Goal: Information Seeking & Learning: Find specific fact

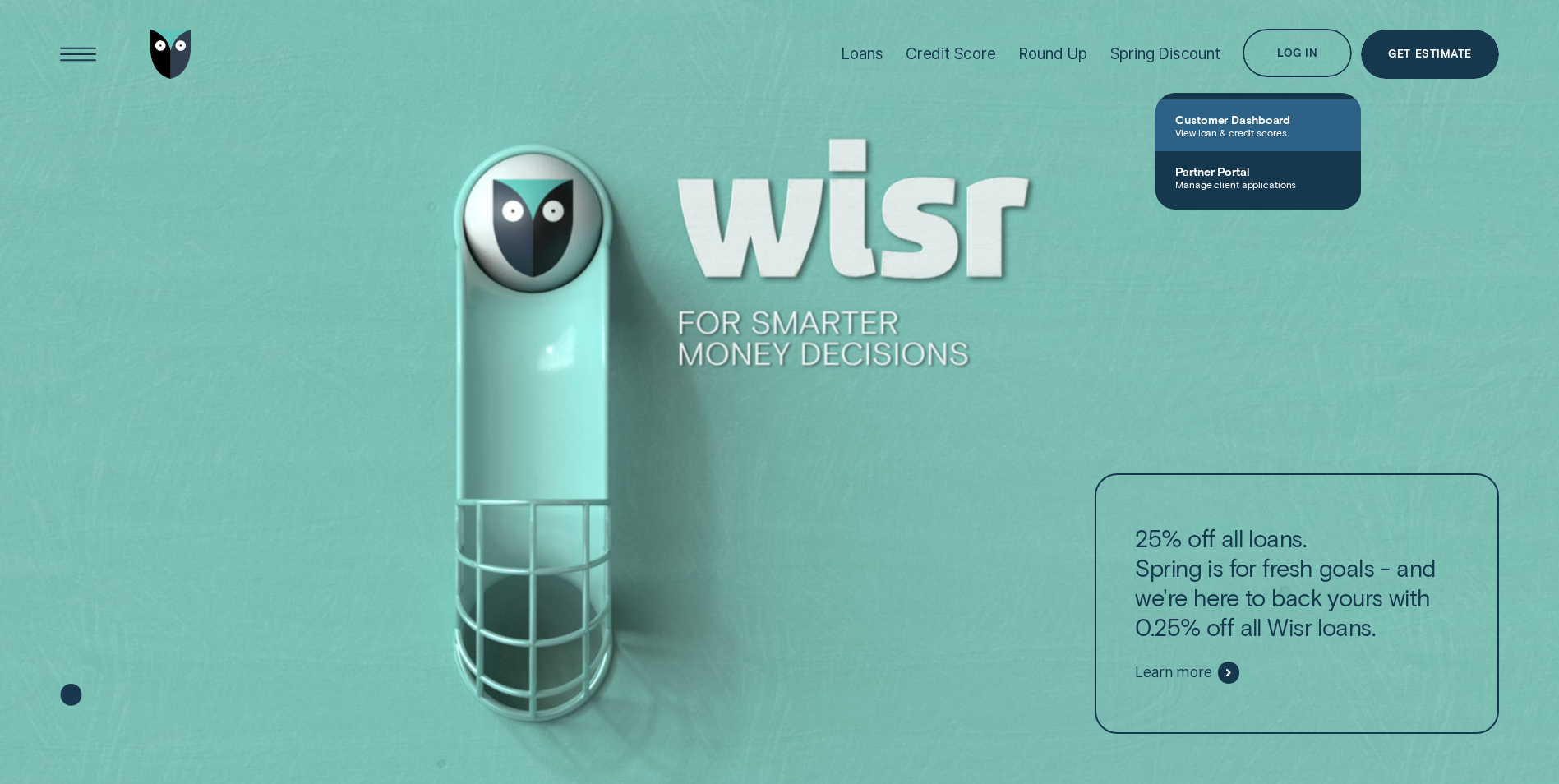
click at [1268, 135] on span "View loan & credit scores" at bounding box center [1258, 131] width 166 height 11
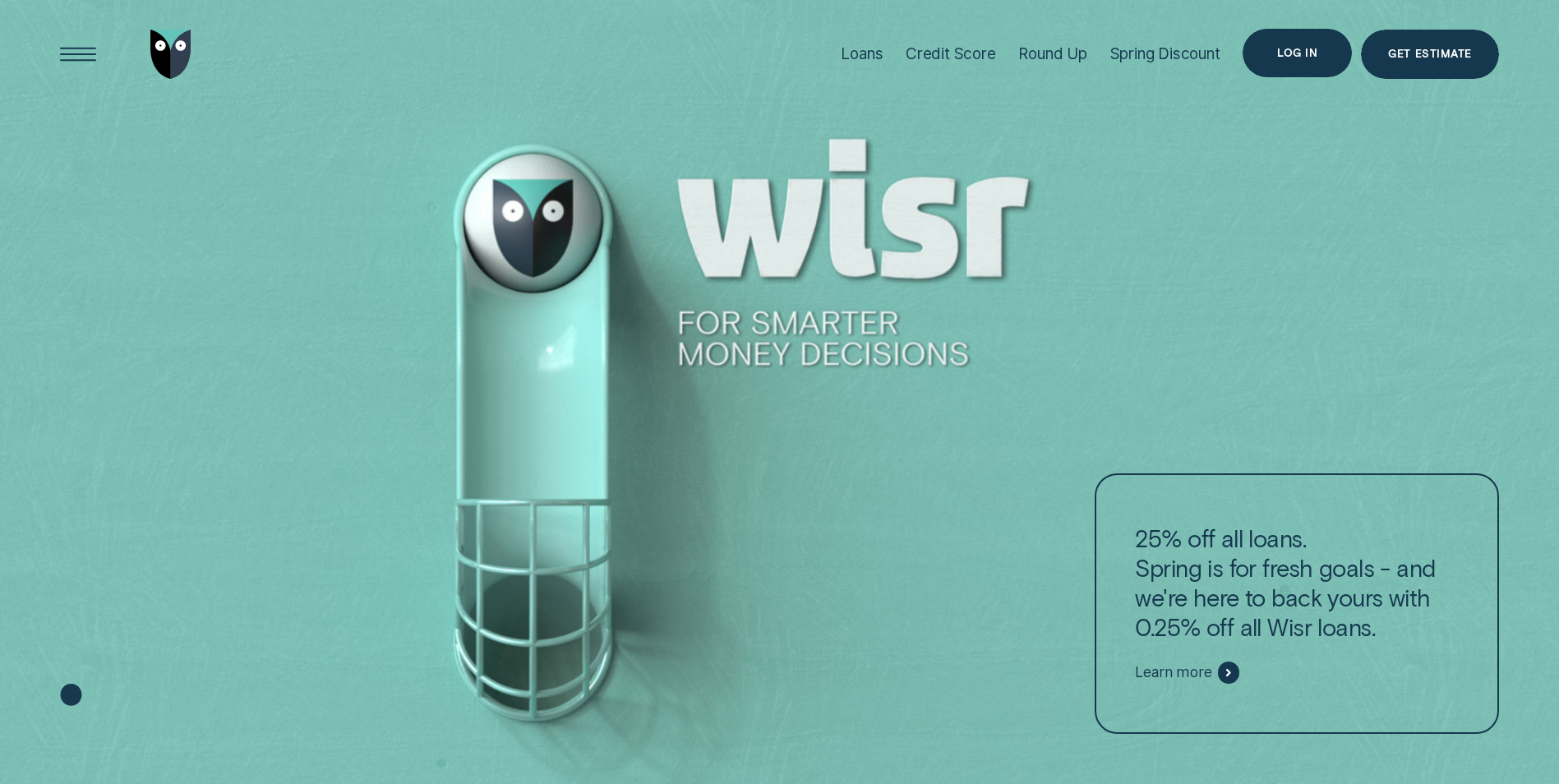
click at [1305, 52] on div "Log in" at bounding box center [1297, 52] width 40 height 9
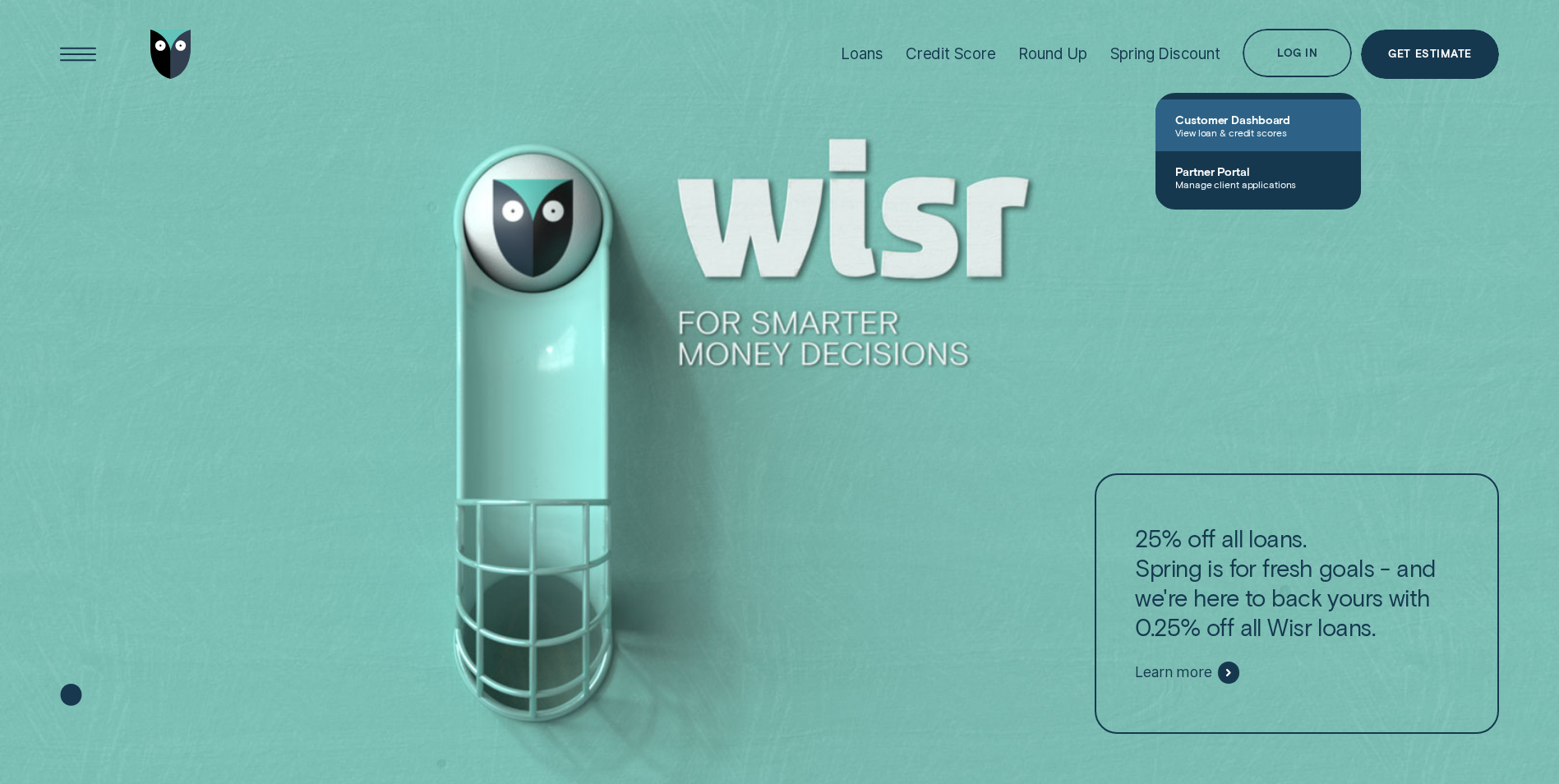
click at [1213, 125] on span "Customer Dashboard" at bounding box center [1258, 119] width 166 height 14
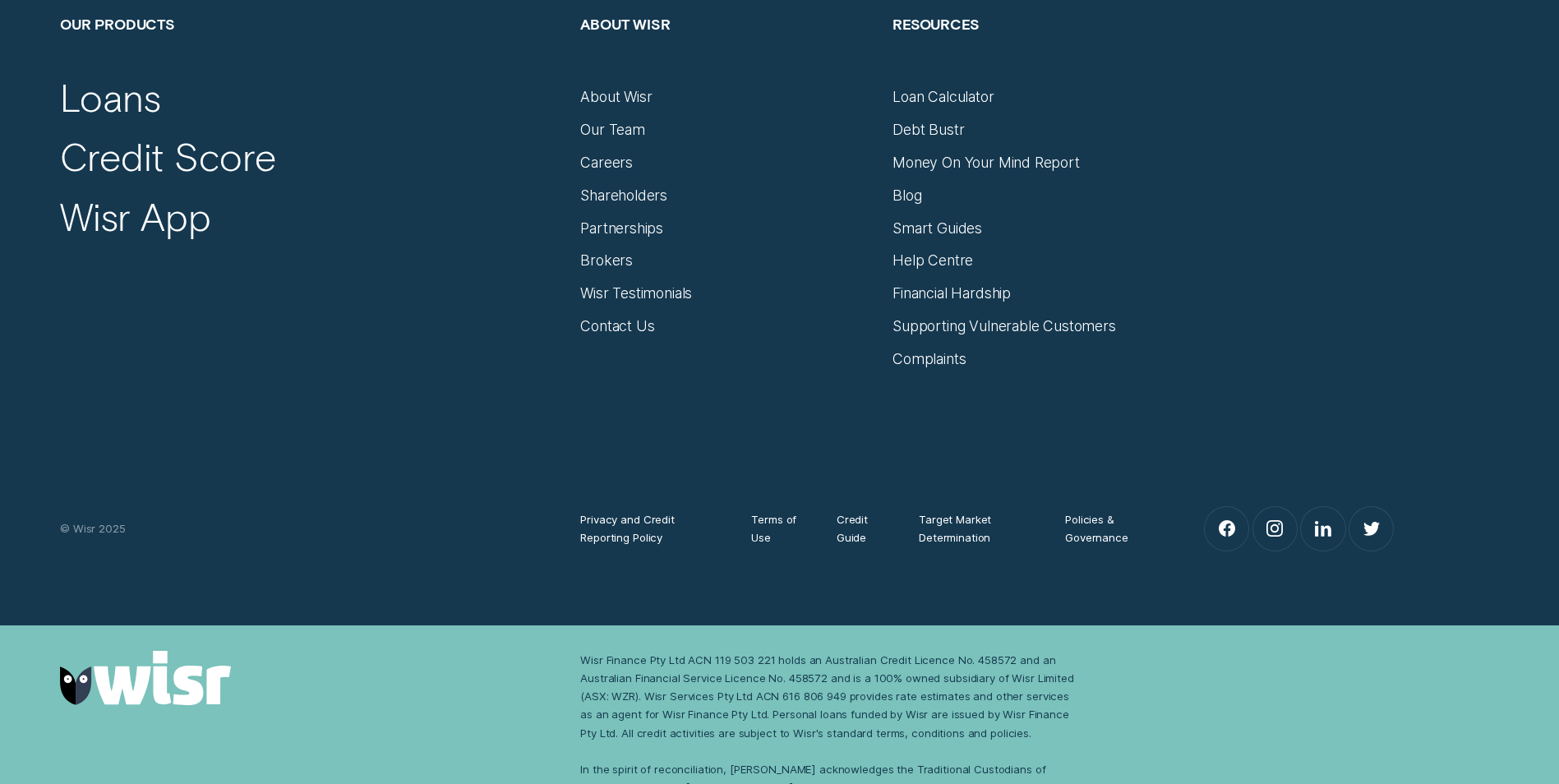
scroll to position [7194, 0]
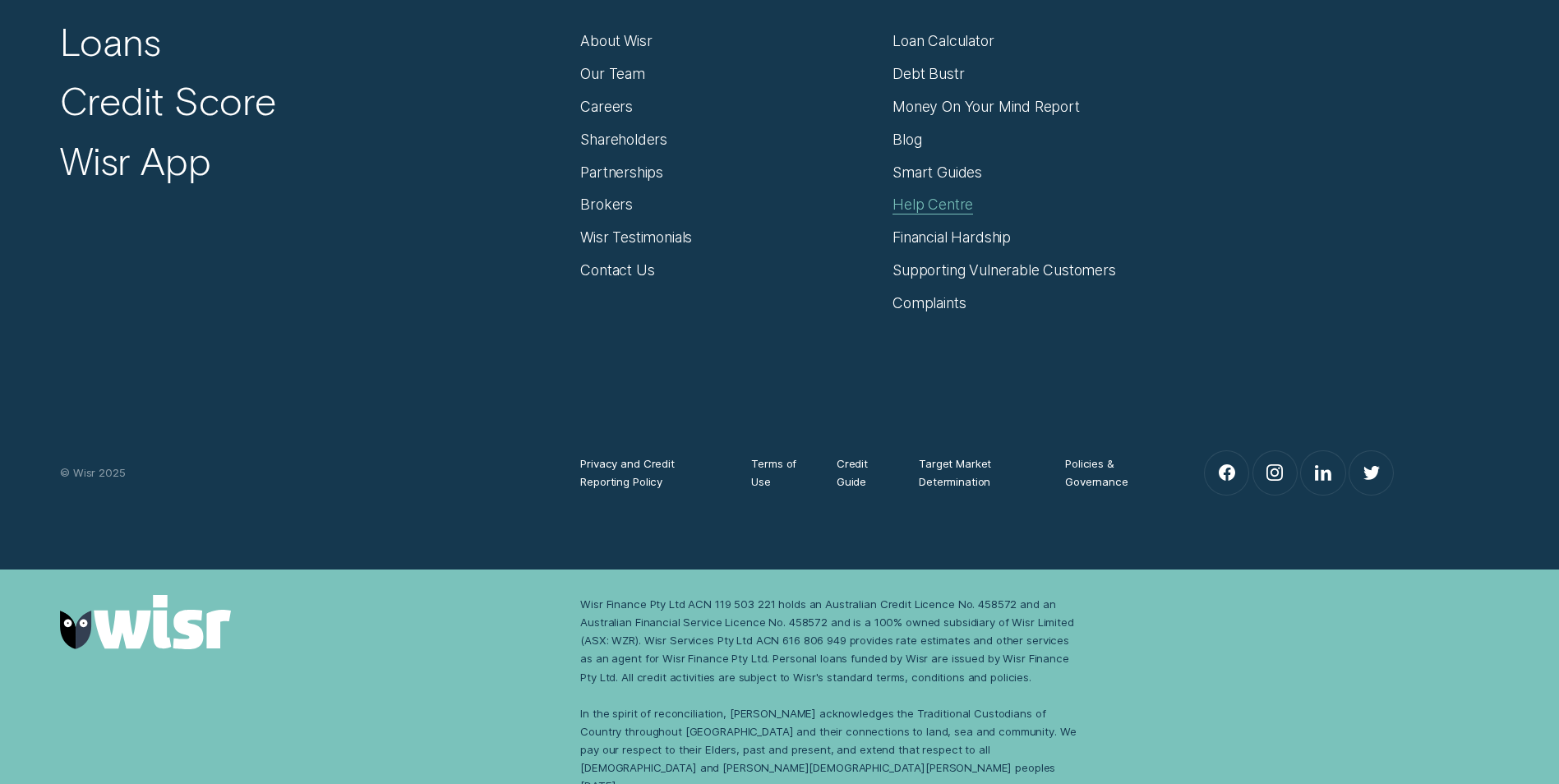
click at [929, 200] on div "Help Centre" at bounding box center [933, 204] width 81 height 18
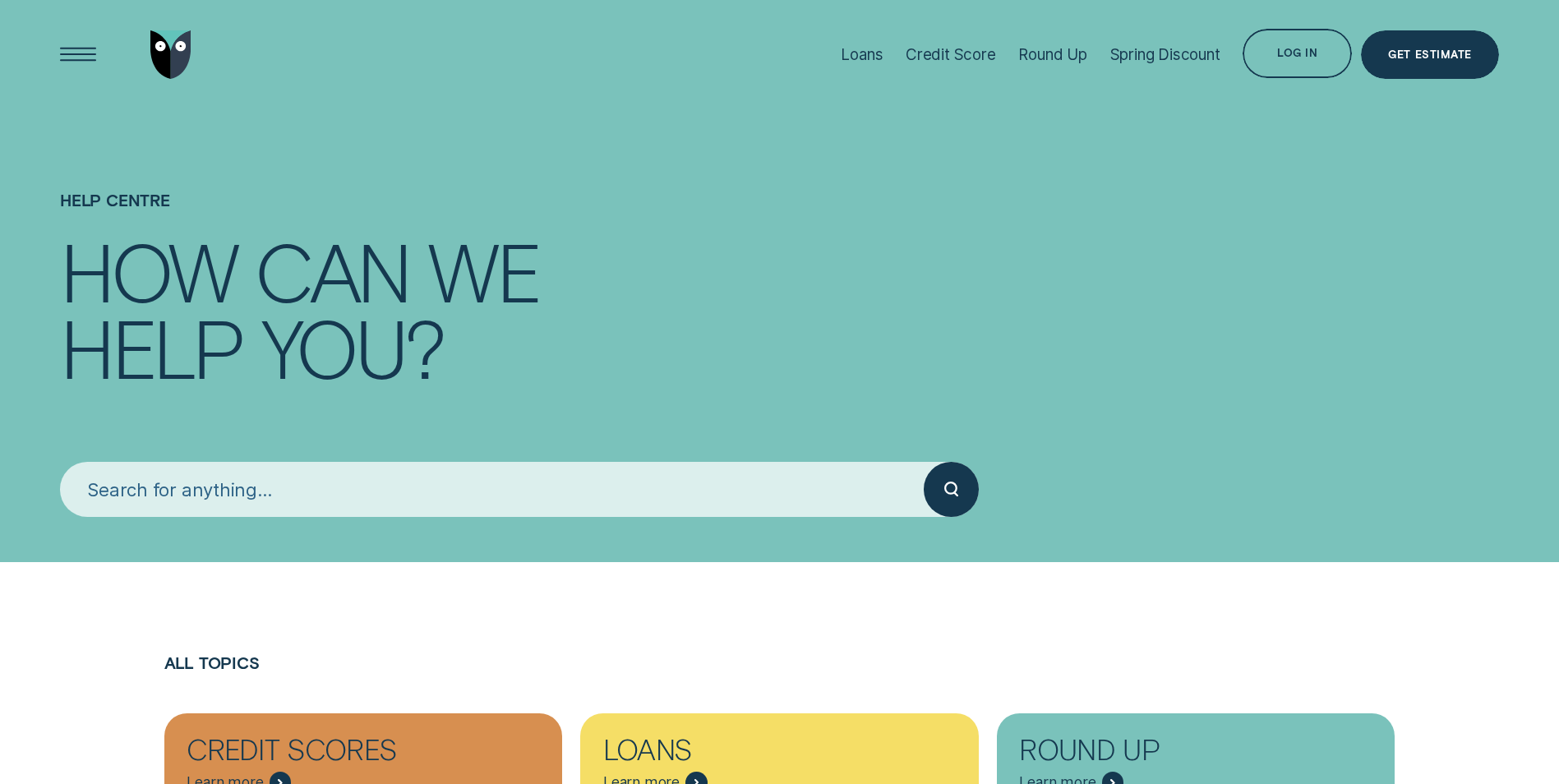
click at [585, 495] on input "search" at bounding box center [492, 489] width 864 height 54
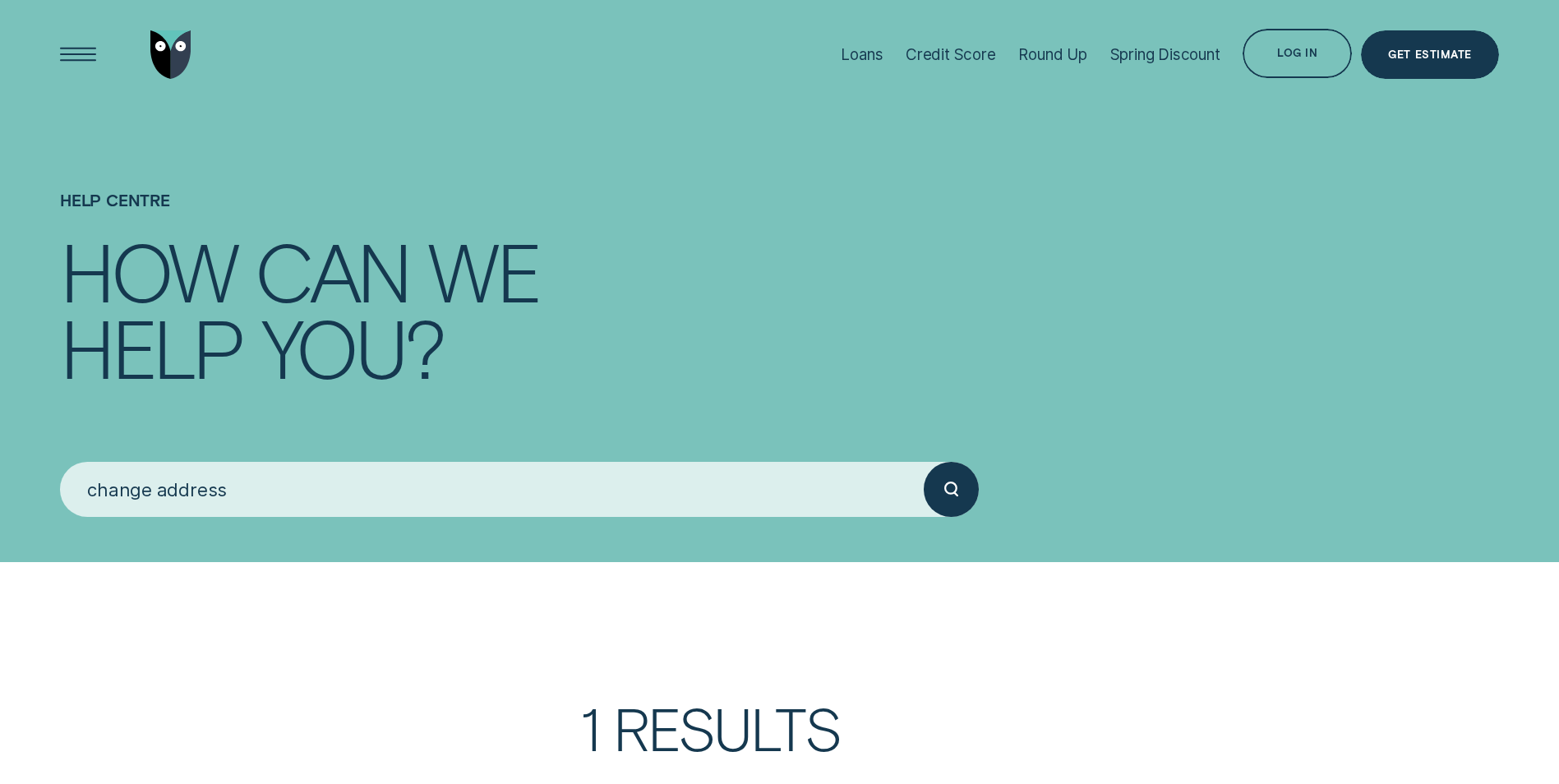
click at [924, 462] on button "submit" at bounding box center [951, 489] width 54 height 54
click at [955, 480] on div "submit" at bounding box center [951, 489] width 54 height 54
click at [125, 493] on input "change address" at bounding box center [492, 489] width 864 height 54
drag, startPoint x: 234, startPoint y: 488, endPoint x: -3, endPoint y: 482, distance: 237.1
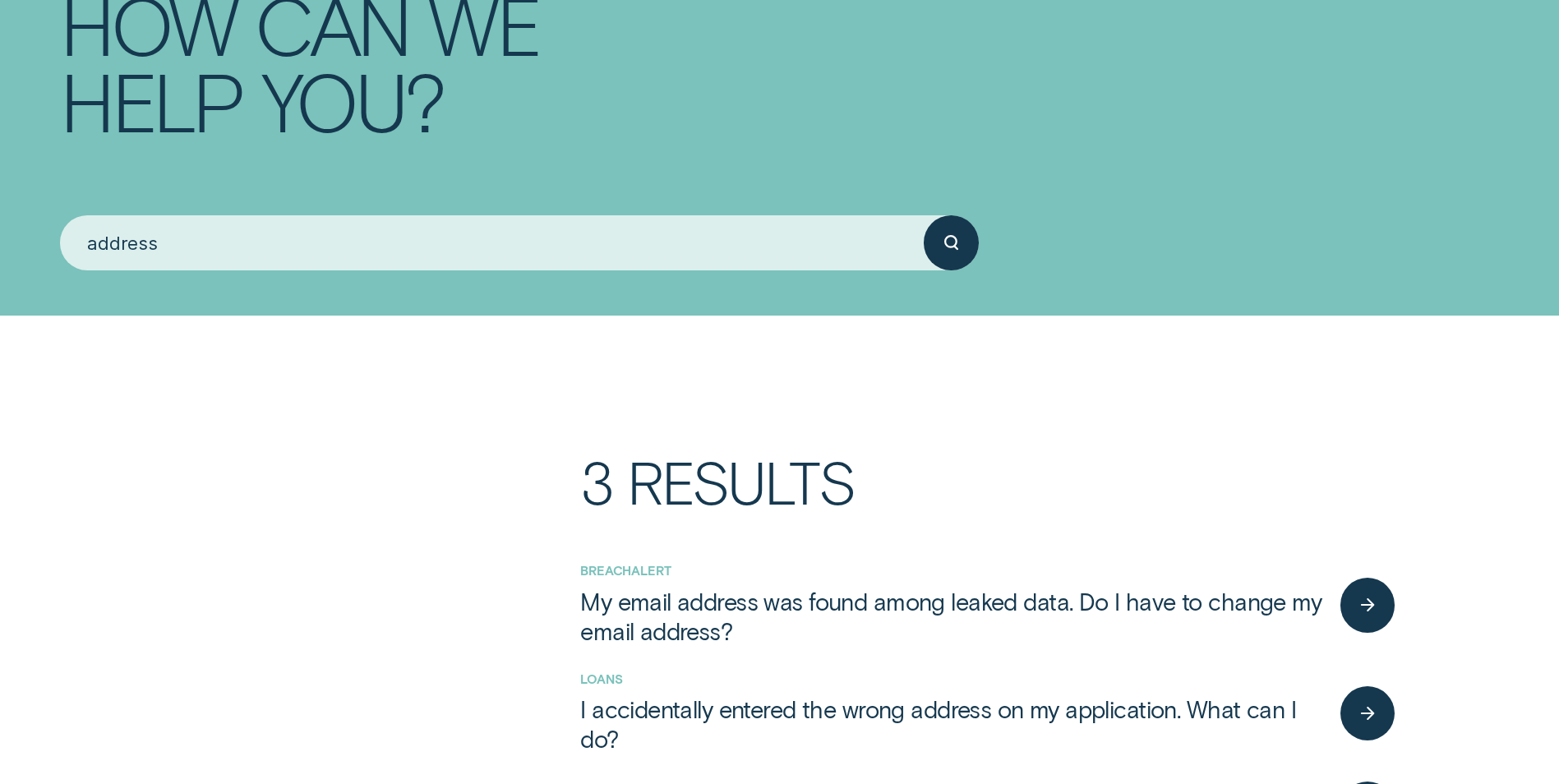
scroll to position [493, 0]
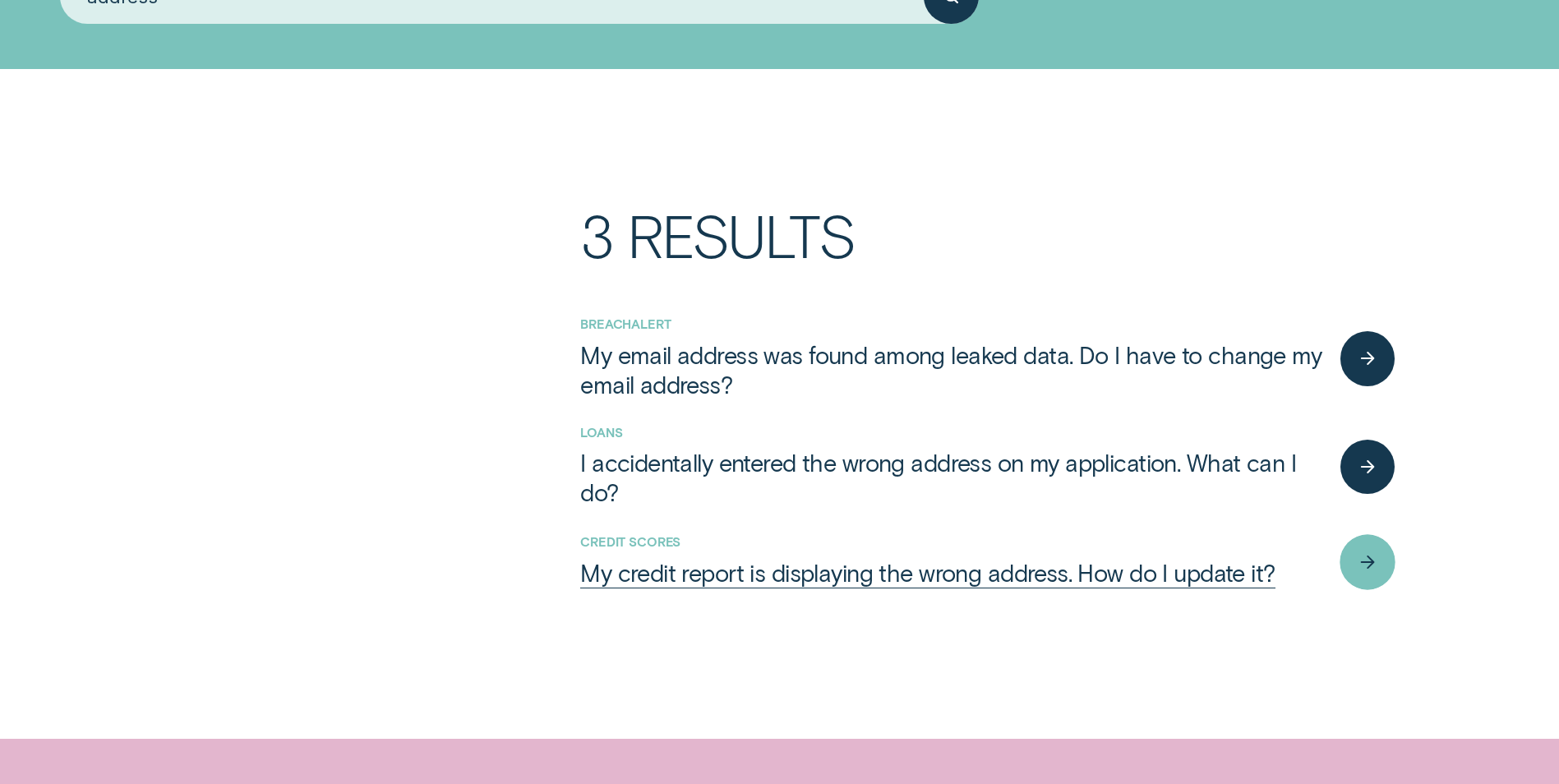
type input "address"
click at [1370, 562] on icon "button" at bounding box center [1367, 562] width 16 height 13
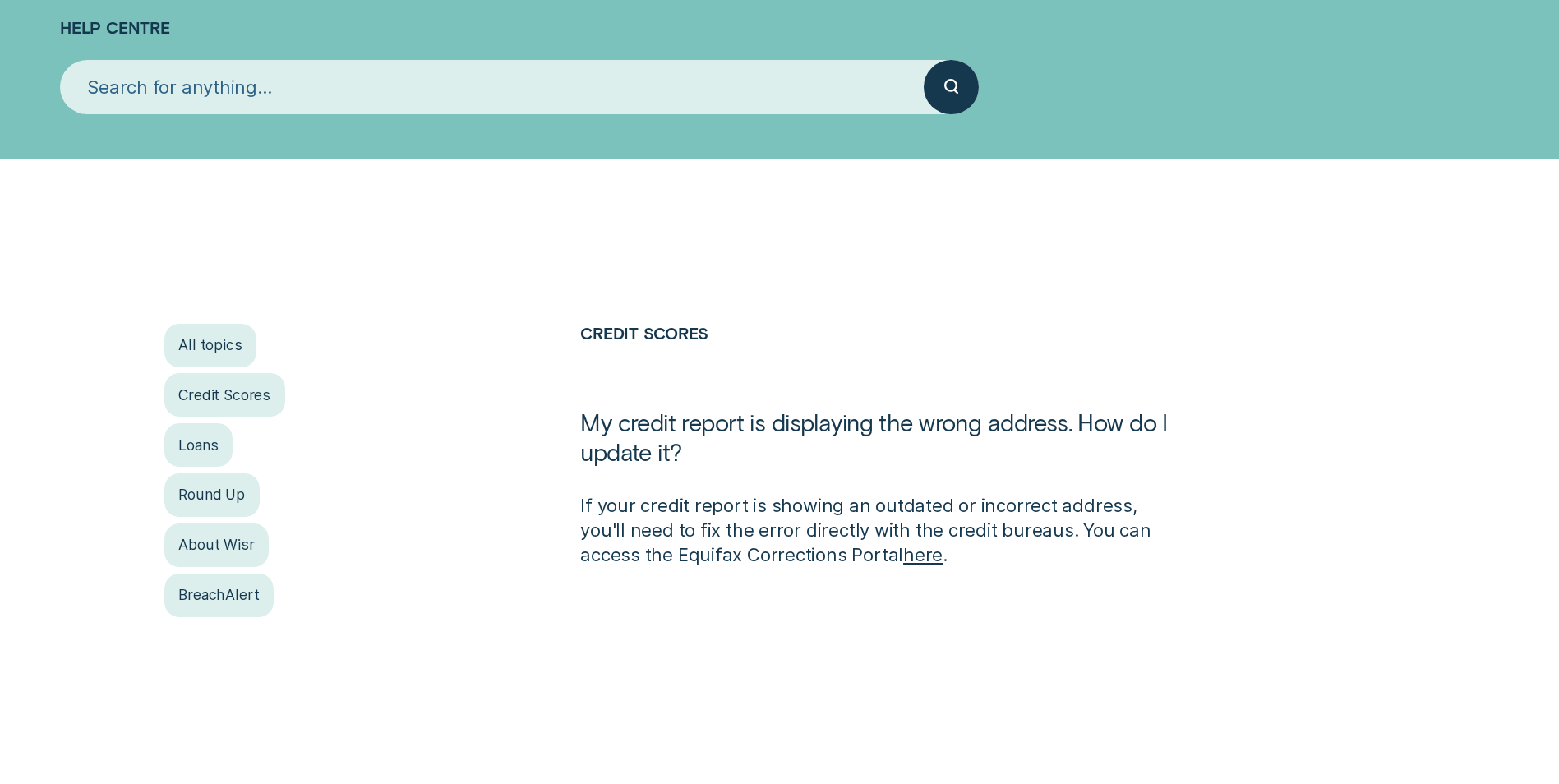
scroll to position [246, 0]
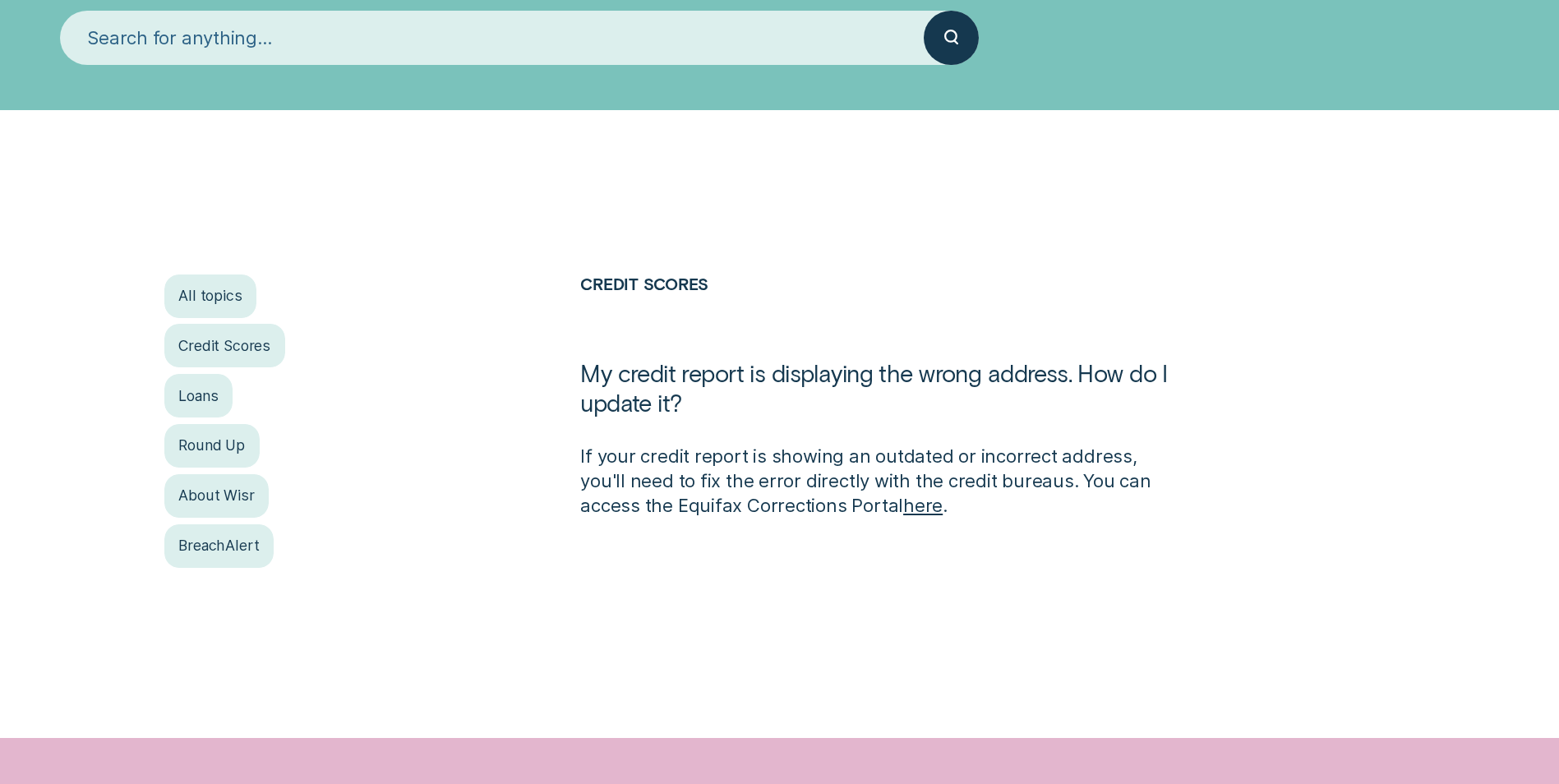
click at [904, 506] on link "here" at bounding box center [923, 505] width 40 height 21
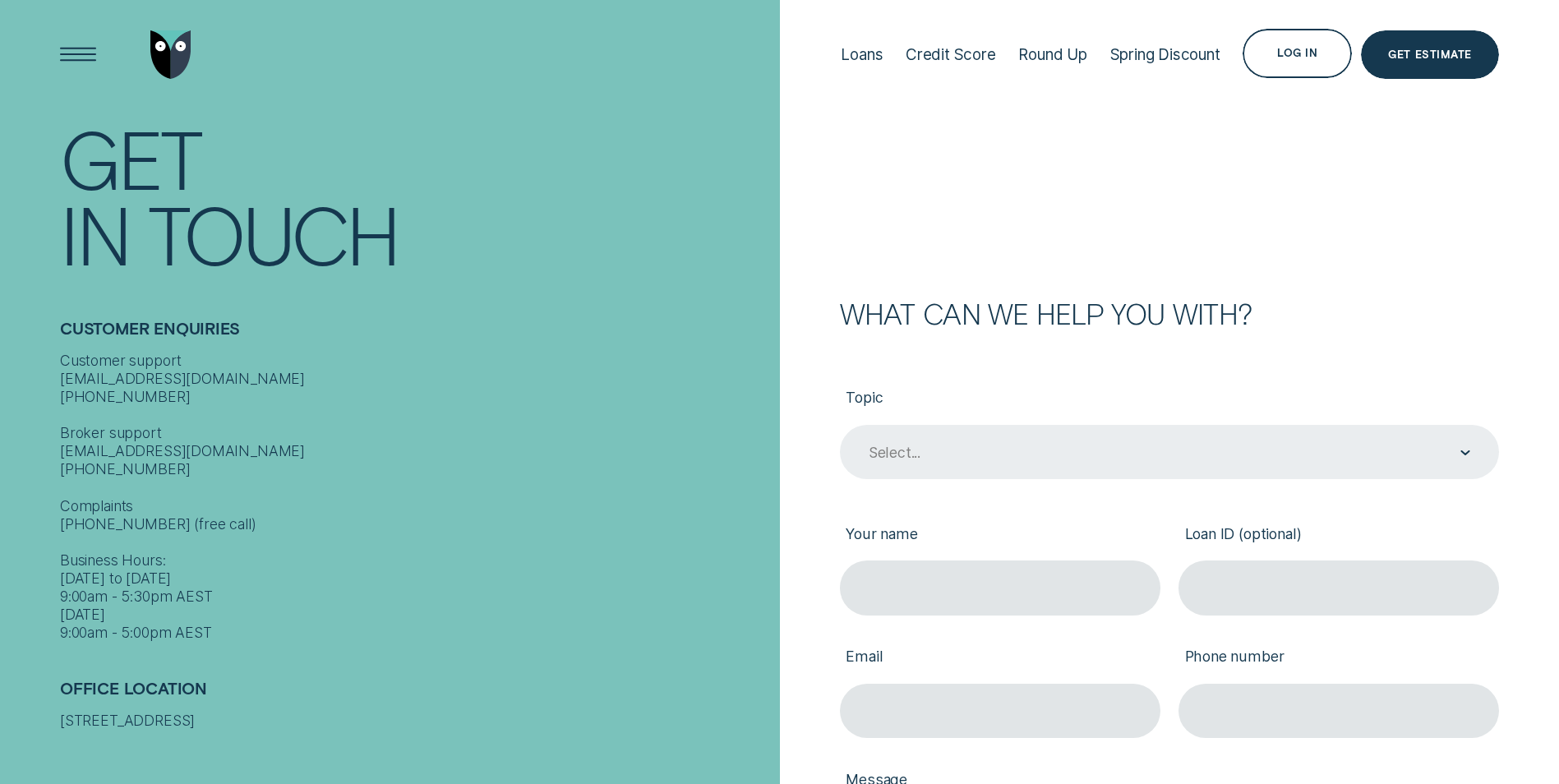
click at [1063, 456] on div "Select..." at bounding box center [1169, 453] width 603 height 21
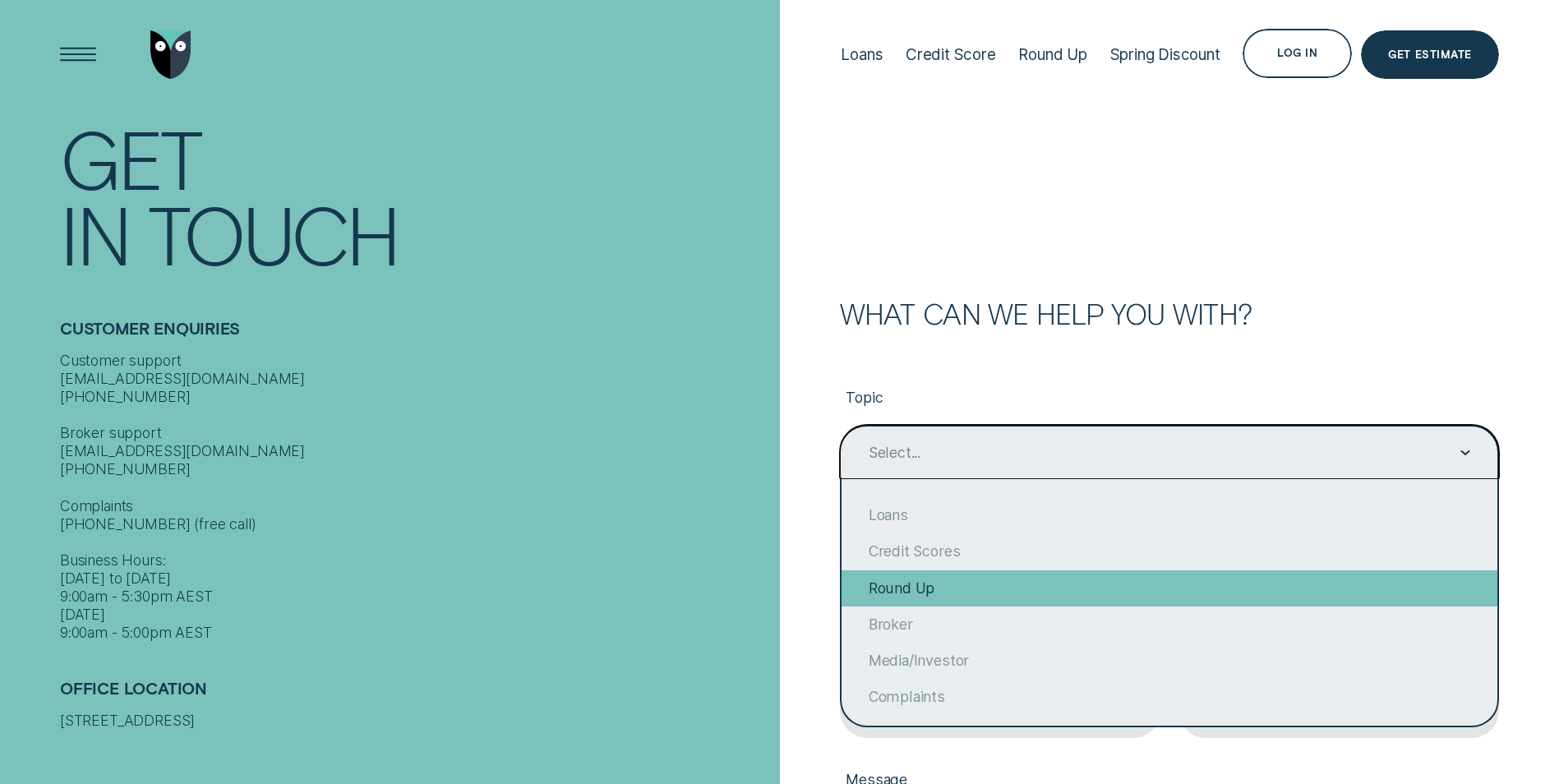
scroll to position [126, 0]
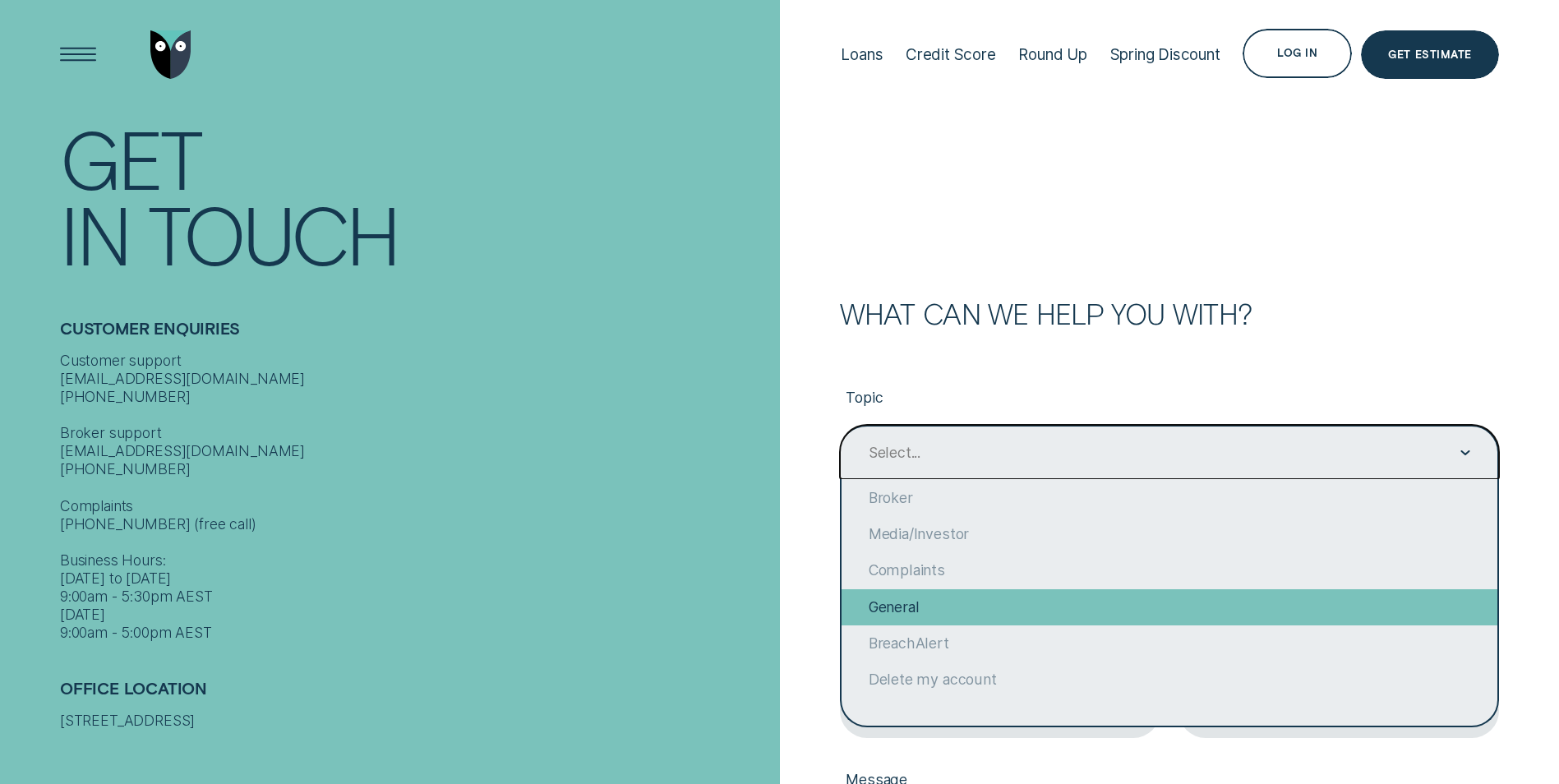
click at [1295, 607] on div "General" at bounding box center [1170, 607] width 656 height 36
type input "General"
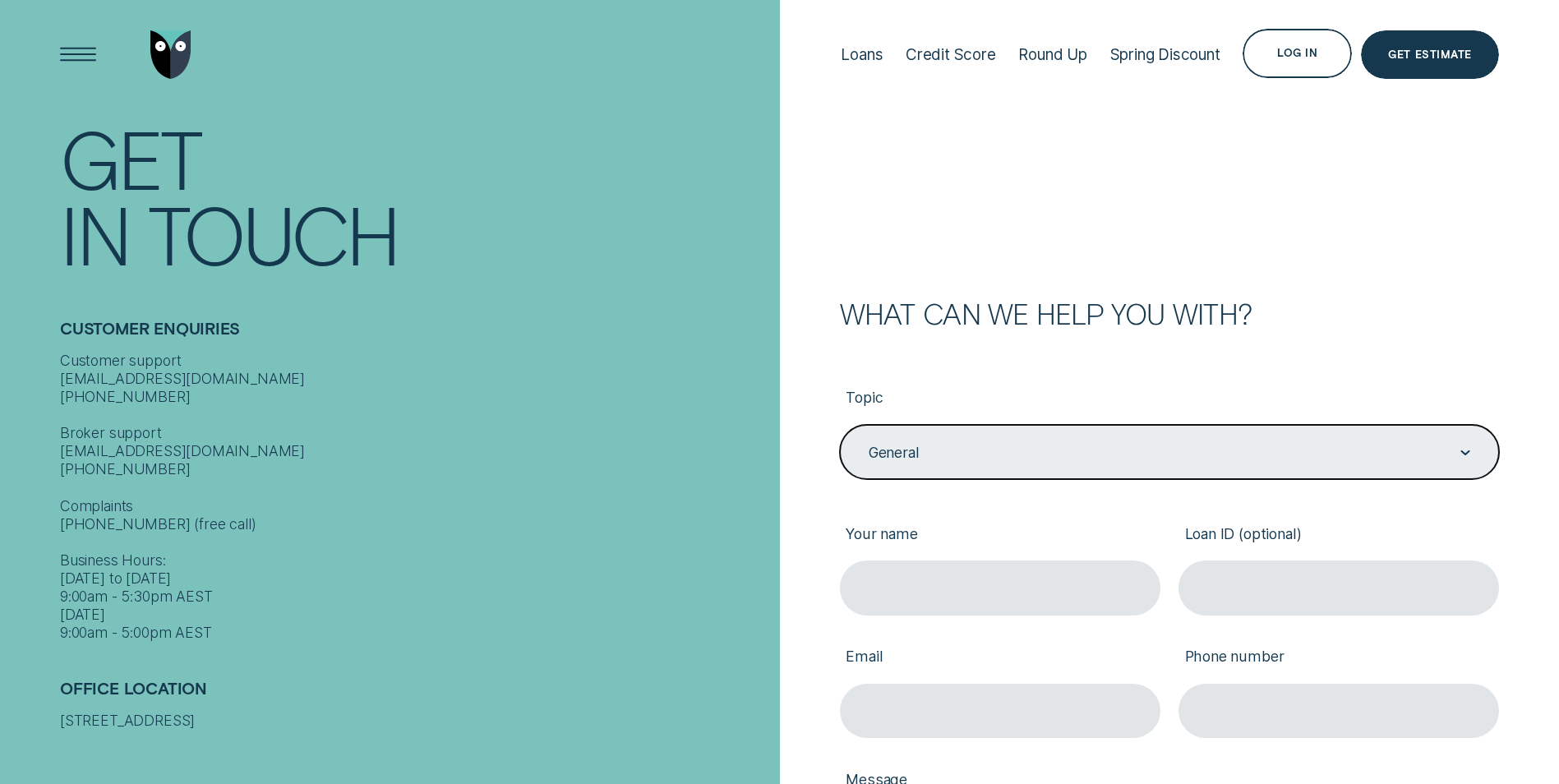
scroll to position [246, 0]
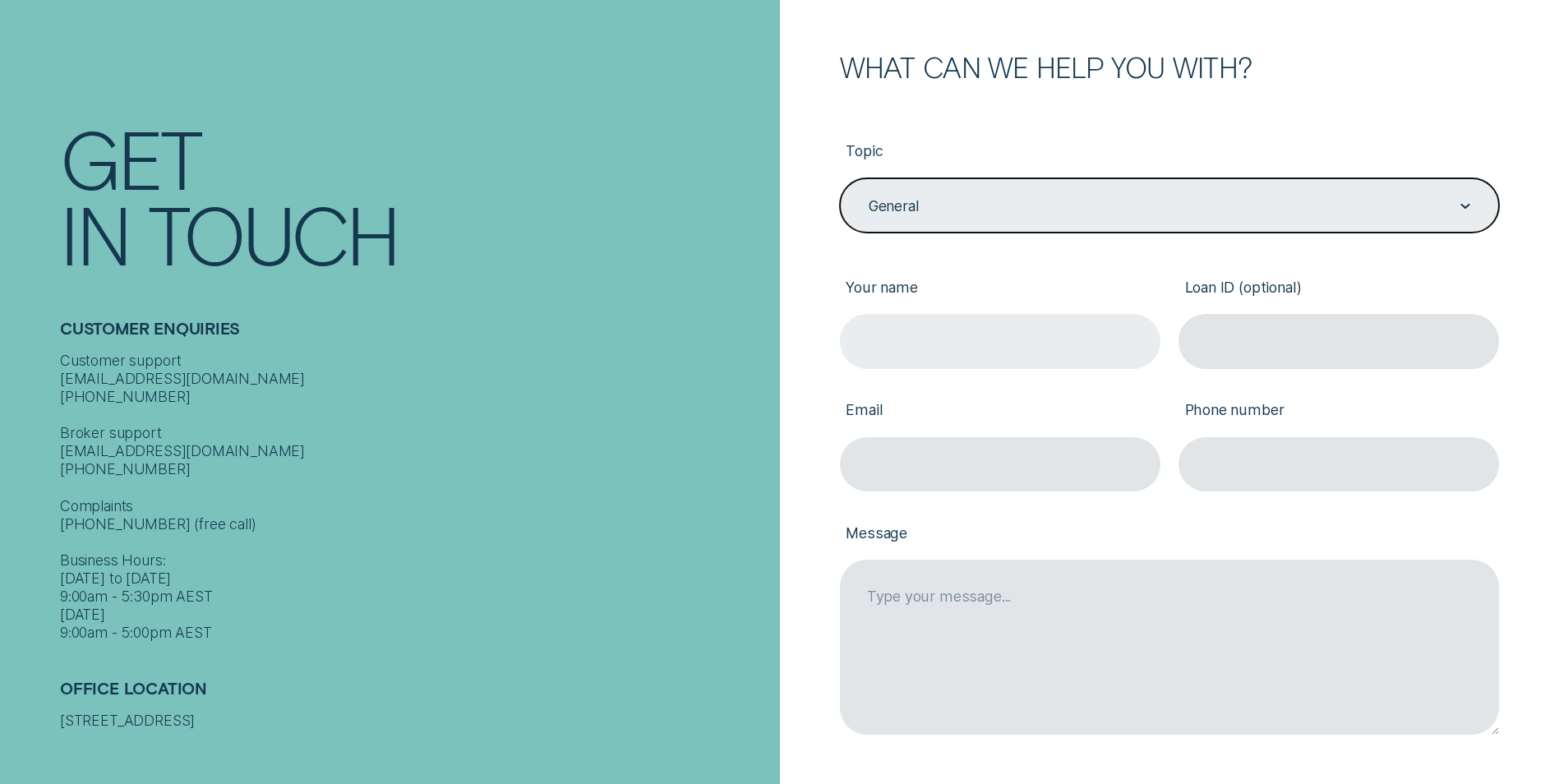
click at [1044, 349] on input "Your name" at bounding box center [1000, 341] width 320 height 54
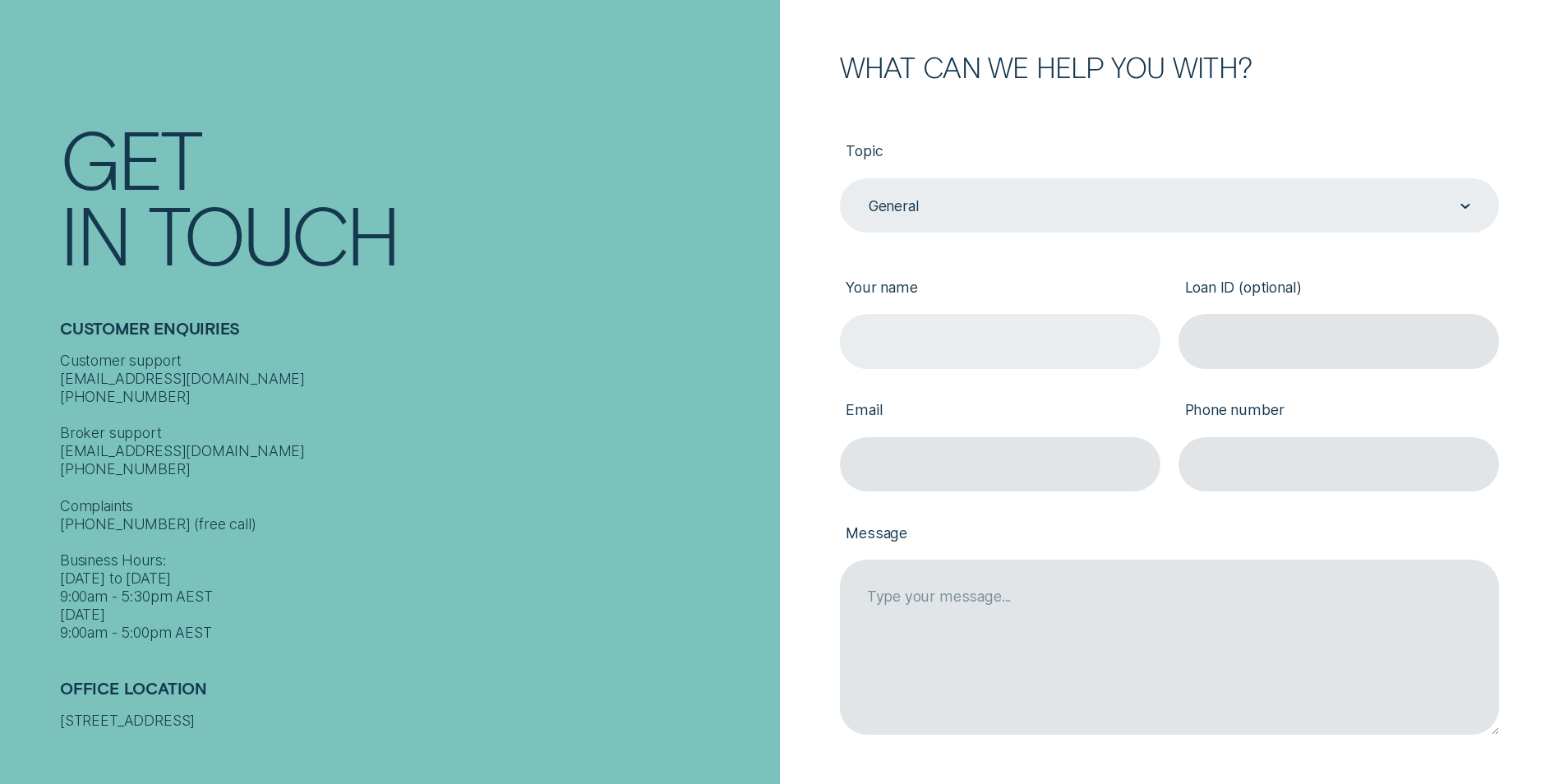
type input "C"
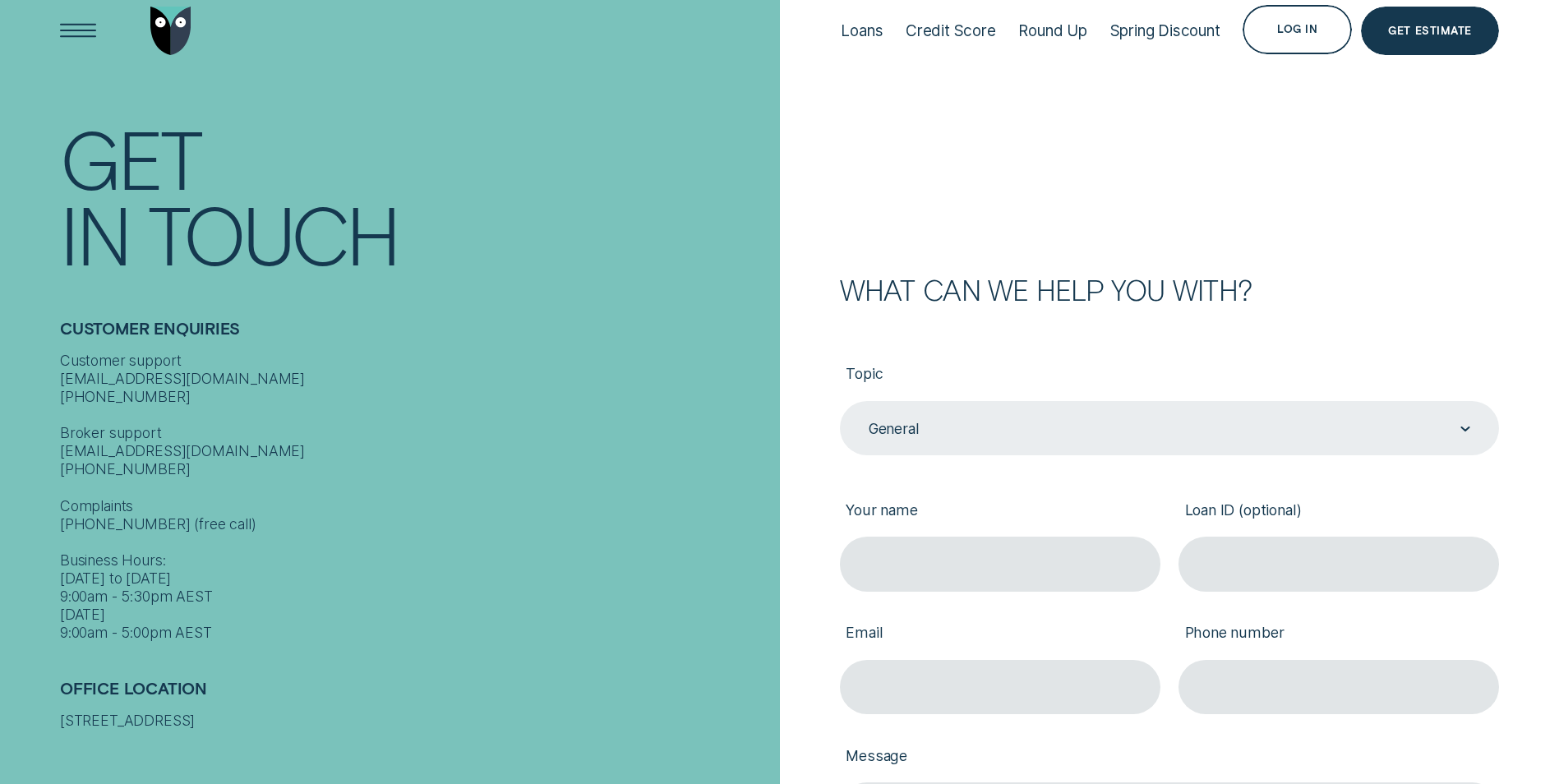
scroll to position [0, 0]
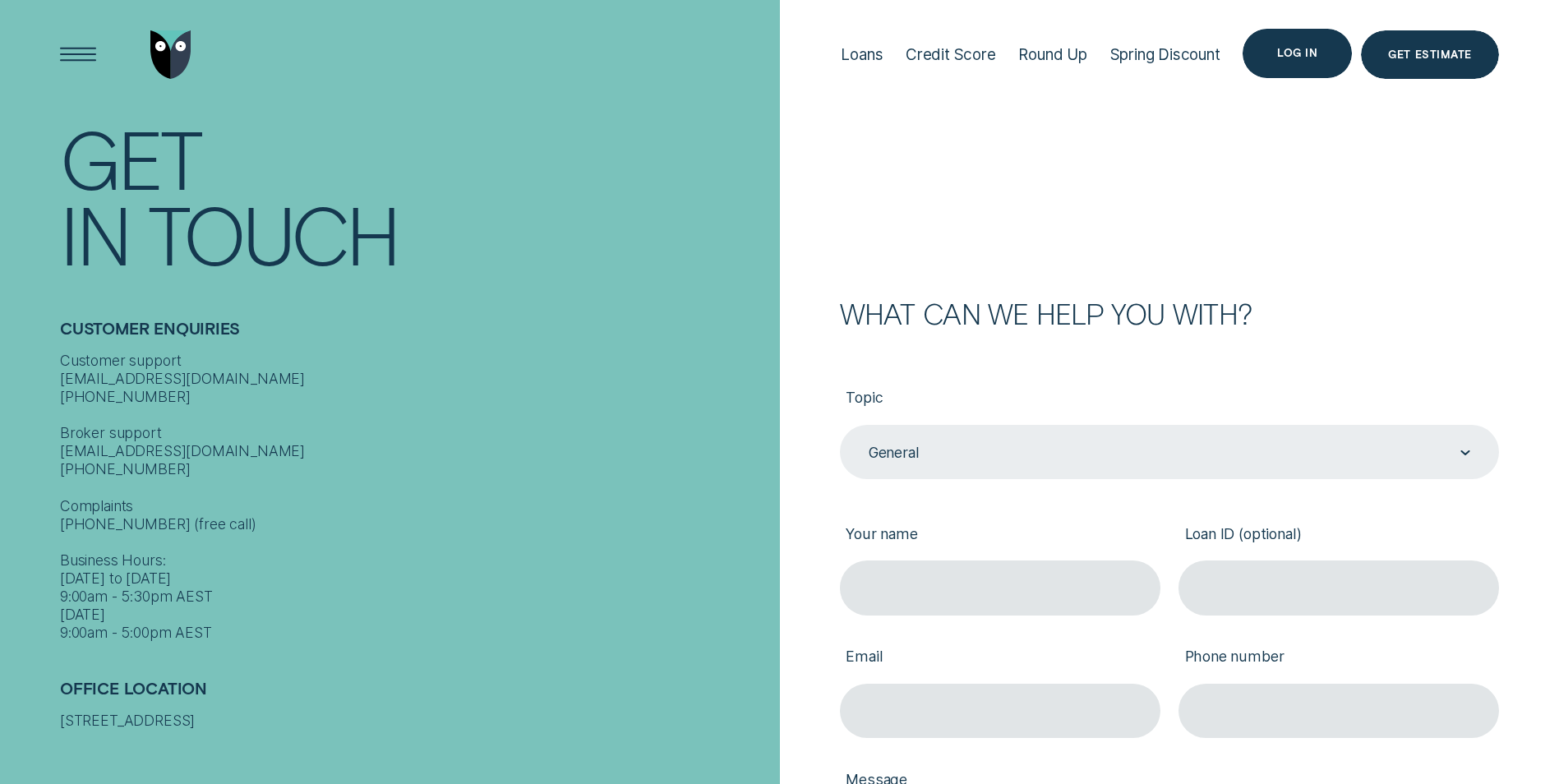
click at [1296, 48] on div "Log in" at bounding box center [1297, 52] width 40 height 9
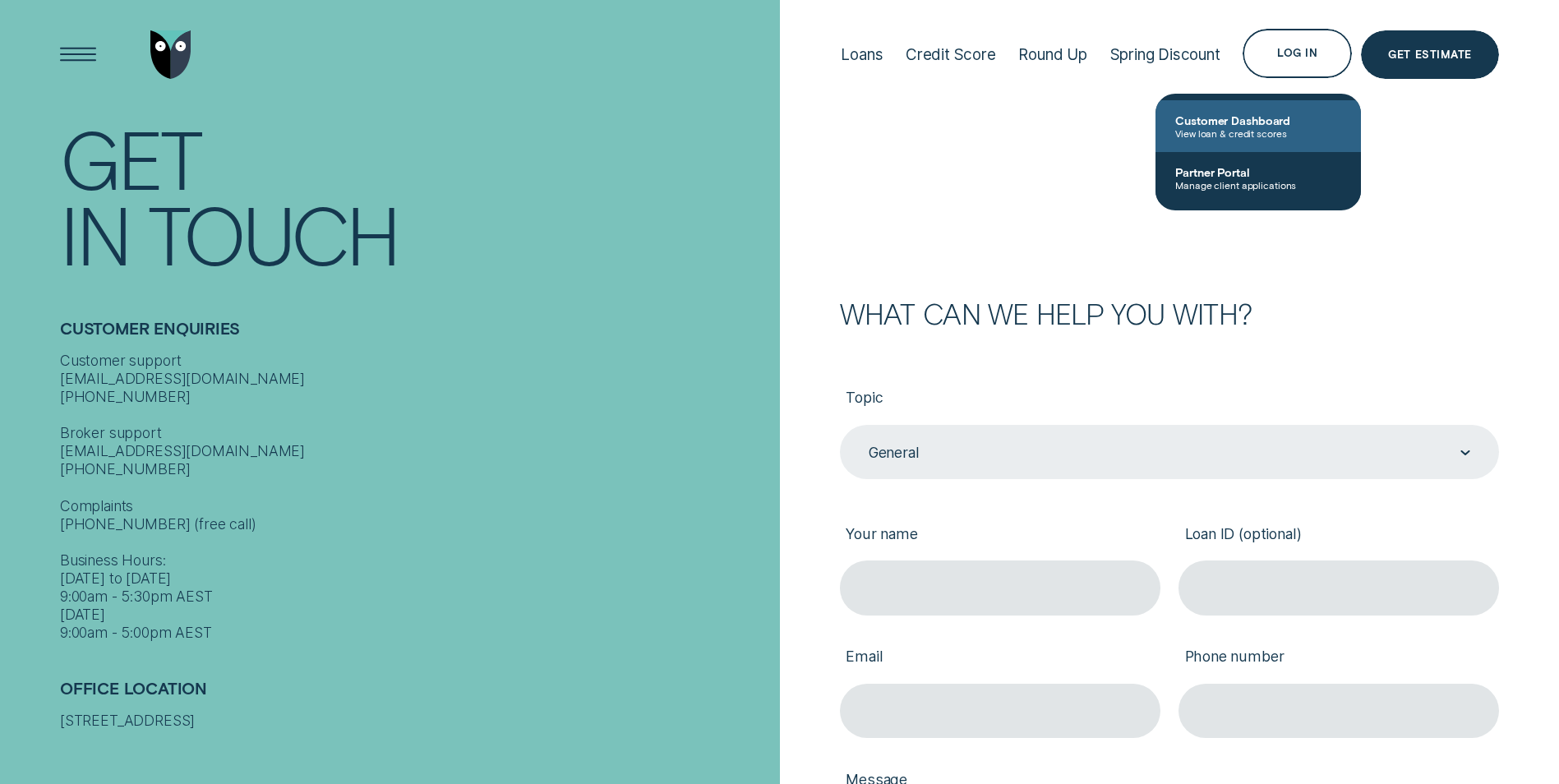
click at [1277, 127] on span "View loan & credit scores" at bounding box center [1258, 132] width 166 height 11
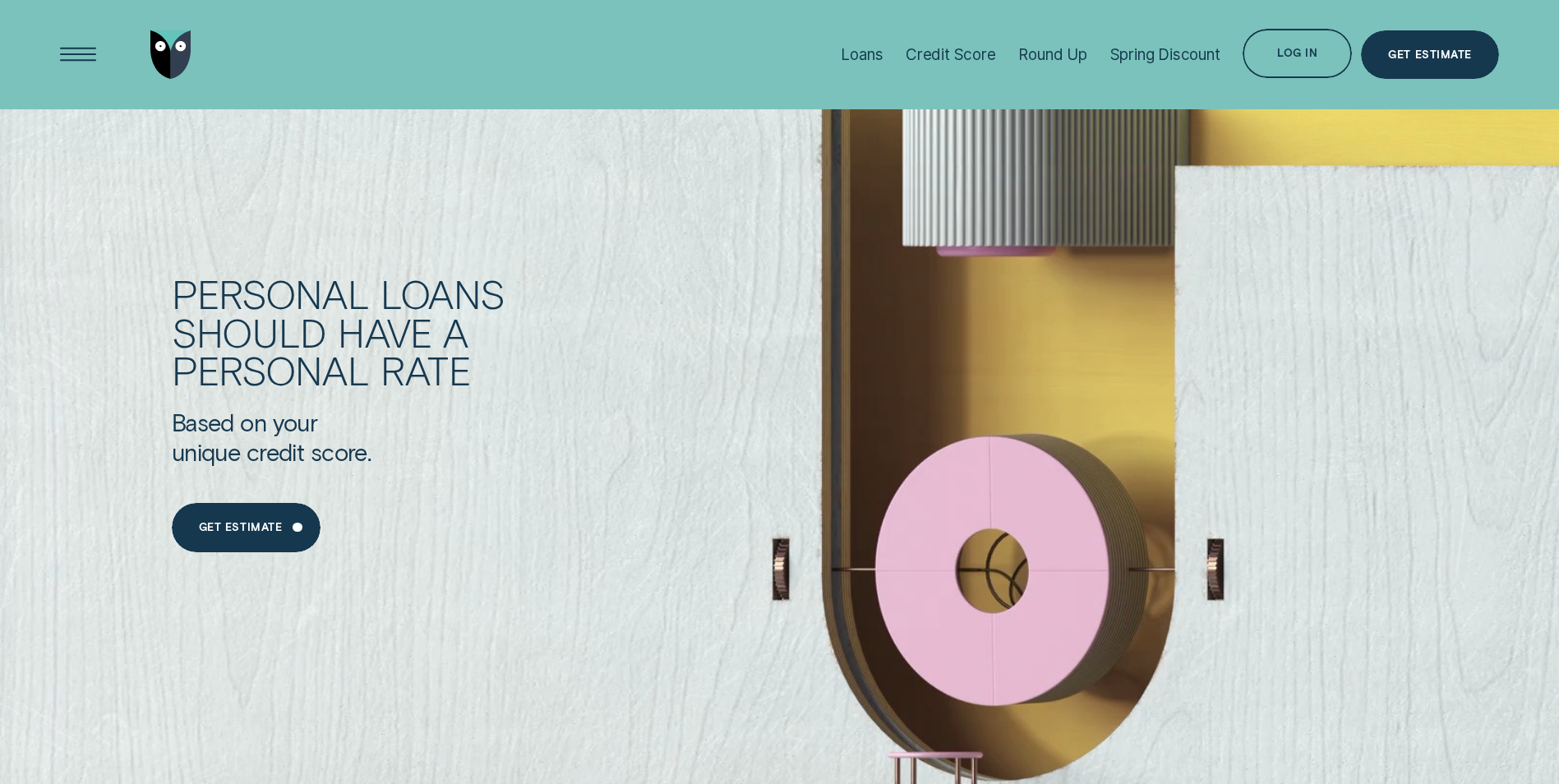
scroll to position [1479, 0]
